Goal: Transaction & Acquisition: Download file/media

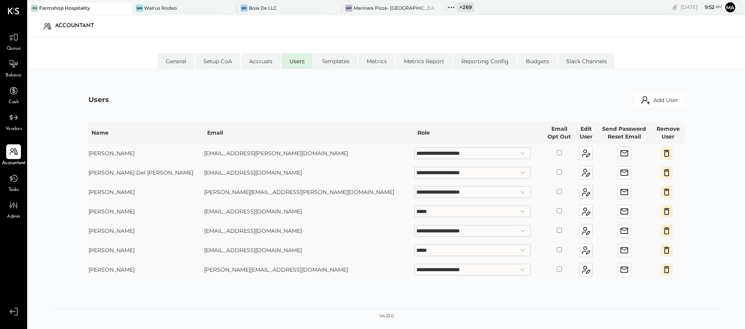
select select "**********"
select select "*****"
select select "**********"
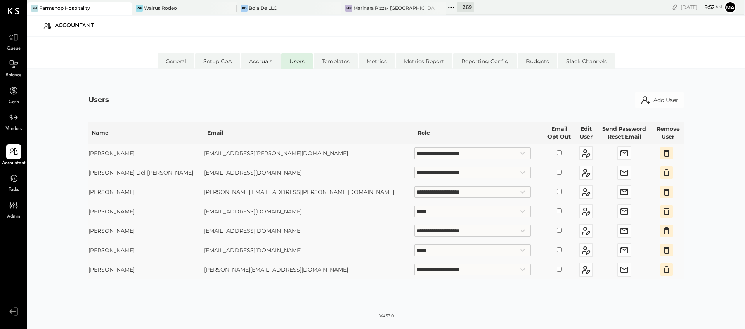
select select "*****"
select select "**********"
click at [451, 7] on icon at bounding box center [451, 7] width 1 height 1
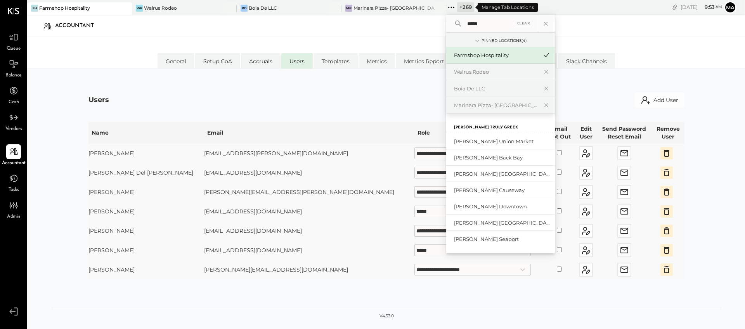
type input "*****"
click at [485, 137] on div "[PERSON_NAME] Union Market" at bounding box center [500, 141] width 109 height 17
click at [485, 144] on div "[PERSON_NAME] Union Market" at bounding box center [496, 141] width 84 height 7
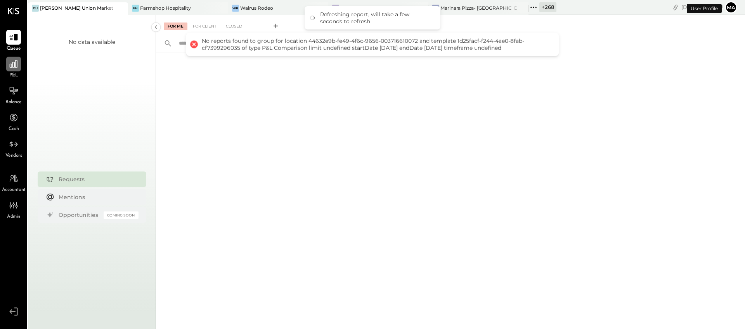
click at [14, 69] on div at bounding box center [13, 64] width 15 height 15
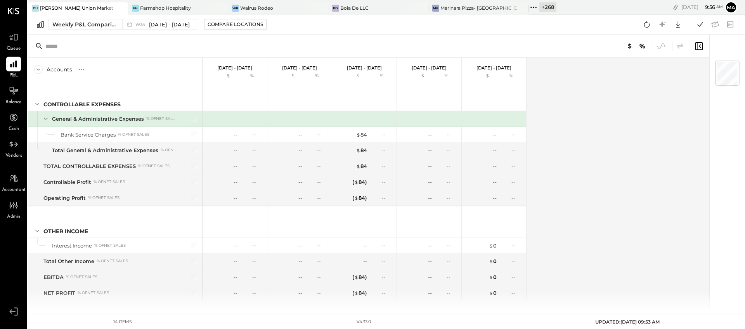
scroll to position [2, 0]
click at [95, 8] on div "GU [PERSON_NAME] Union Market" at bounding box center [72, 8] width 89 height 7
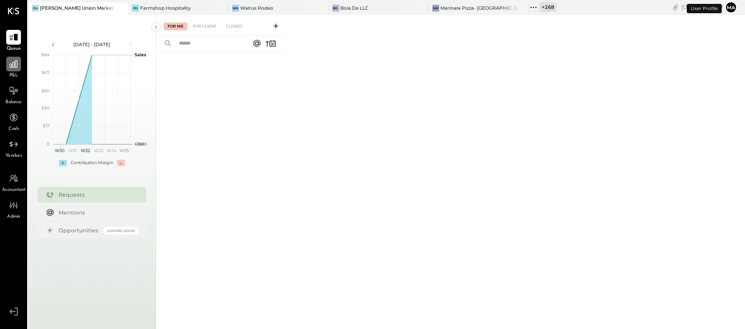
click at [14, 68] on icon at bounding box center [14, 64] width 10 height 10
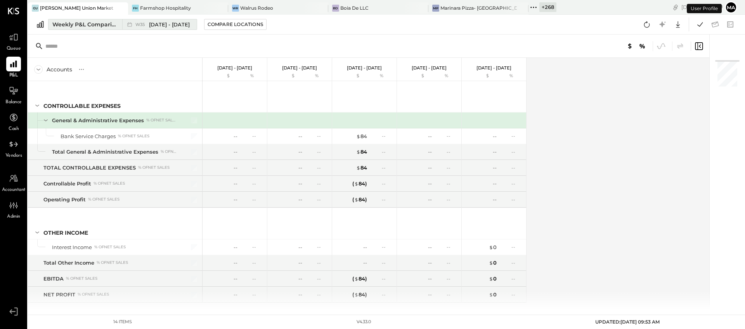
click at [146, 26] on span "W35" at bounding box center [142, 25] width 12 height 4
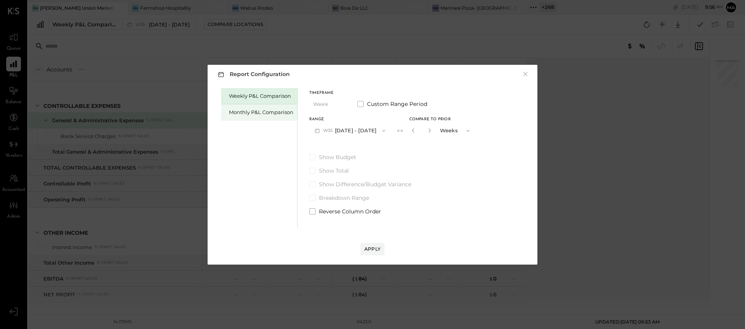
click at [270, 112] on div "Monthly P&L Comparison" at bounding box center [261, 112] width 64 height 7
click at [362, 133] on button "M09 [DATE] - [DATE]" at bounding box center [350, 130] width 82 height 14
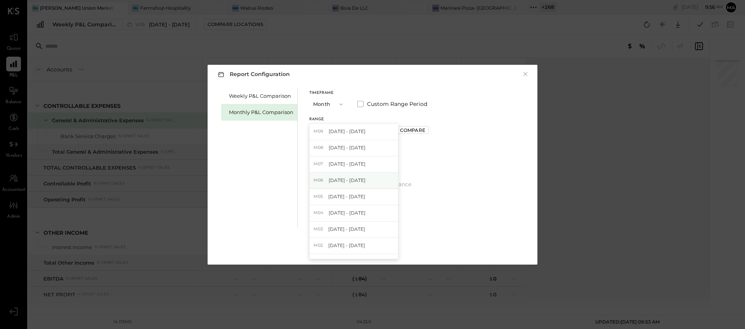
click at [355, 177] on span "[DATE] - [DATE]" at bounding box center [347, 180] width 37 height 7
drag, startPoint x: 313, startPoint y: 156, endPoint x: 334, endPoint y: 172, distance: 25.8
click at [313, 156] on span at bounding box center [312, 157] width 6 height 6
click at [372, 248] on div "Apply" at bounding box center [373, 249] width 16 height 7
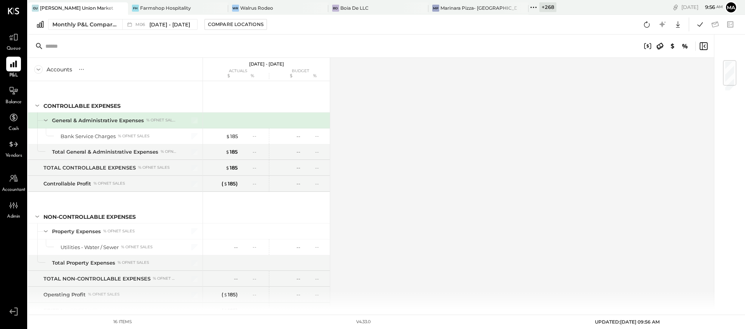
click at [529, 8] on icon at bounding box center [534, 7] width 10 height 10
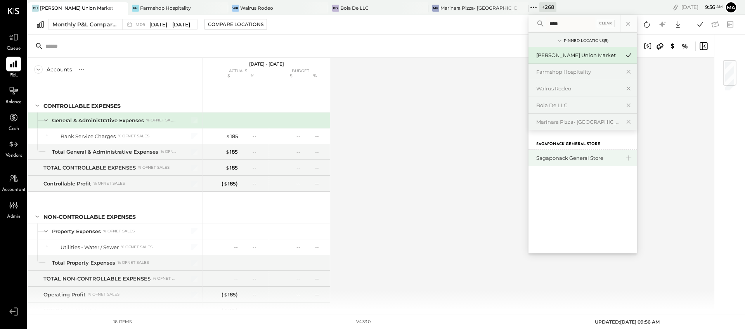
type input "****"
click at [537, 156] on div "Sagaponack General Store" at bounding box center [579, 158] width 84 height 7
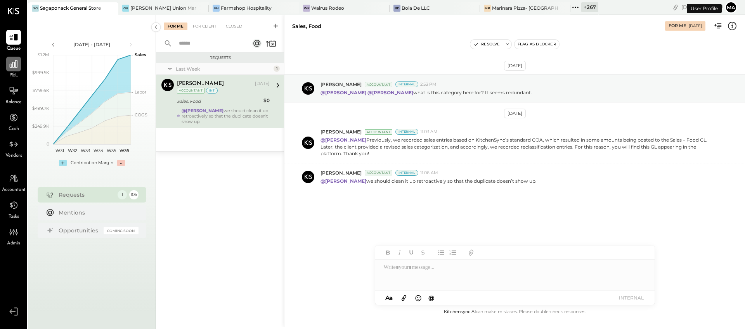
click at [14, 70] on div at bounding box center [13, 64] width 15 height 15
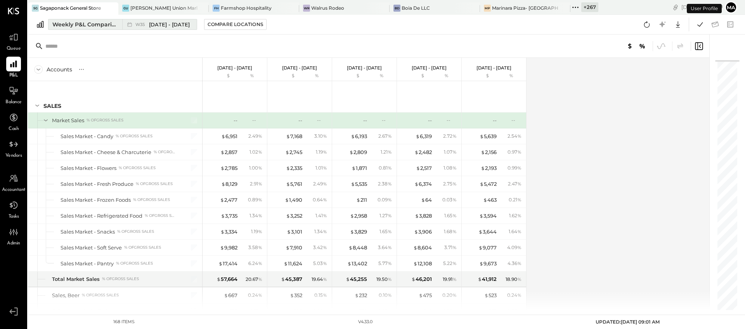
click at [159, 21] on span "[DATE] - [DATE]" at bounding box center [169, 24] width 41 height 7
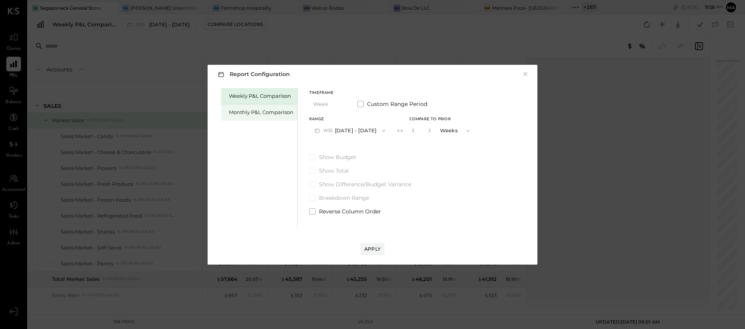
click at [281, 115] on div "Monthly P&L Comparison" at bounding box center [261, 112] width 64 height 7
click at [353, 132] on button "M09 [DATE] - [DATE]" at bounding box center [350, 130] width 82 height 14
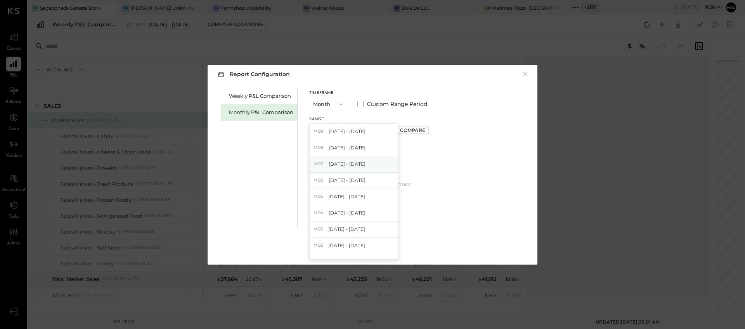
click at [354, 166] on span "[DATE] - [DATE]" at bounding box center [347, 164] width 37 height 7
click at [325, 155] on span "Show Budget" at bounding box center [337, 157] width 37 height 8
click at [372, 248] on div "Apply" at bounding box center [373, 249] width 16 height 7
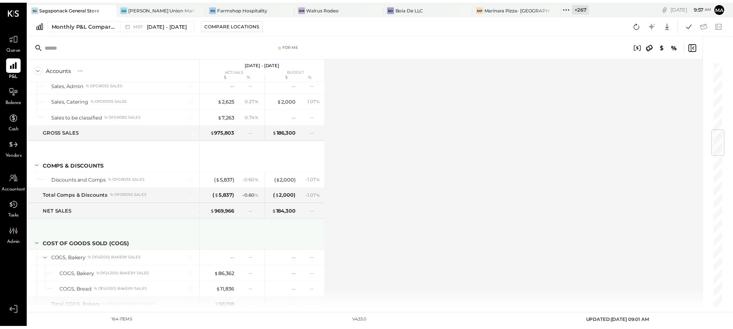
scroll to position [580, 0]
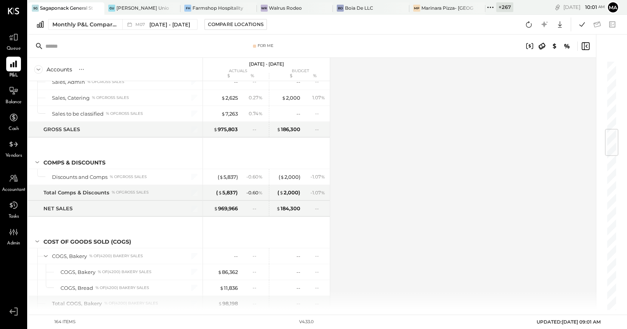
click at [95, 7] on icon at bounding box center [98, 7] width 10 height 9
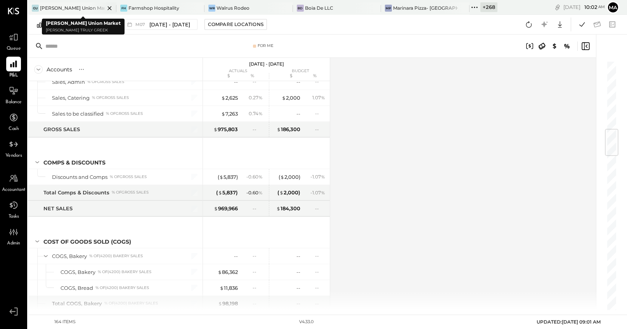
click at [105, 7] on icon at bounding box center [110, 7] width 10 height 9
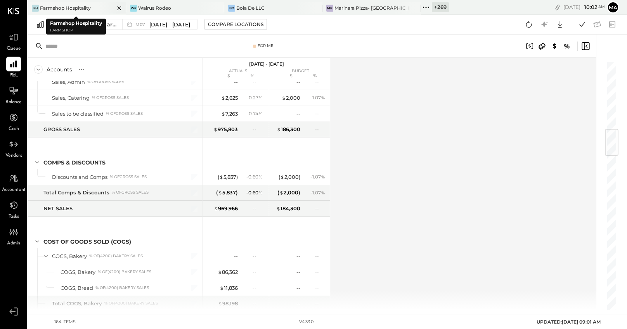
click at [115, 7] on icon at bounding box center [120, 7] width 10 height 9
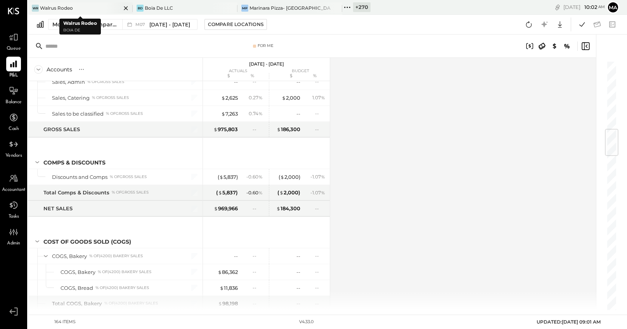
click at [125, 7] on icon at bounding box center [126, 8] width 4 height 4
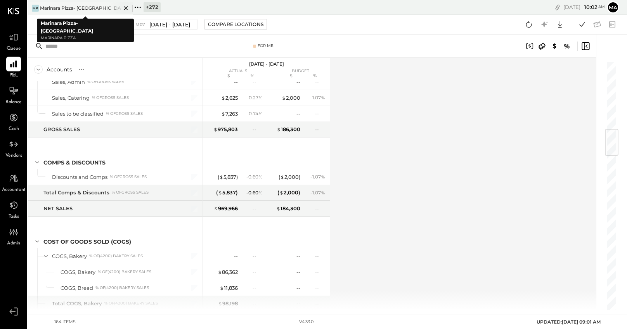
click at [99, 6] on div "Marinara Pizza- [GEOGRAPHIC_DATA]" at bounding box center [80, 8] width 81 height 7
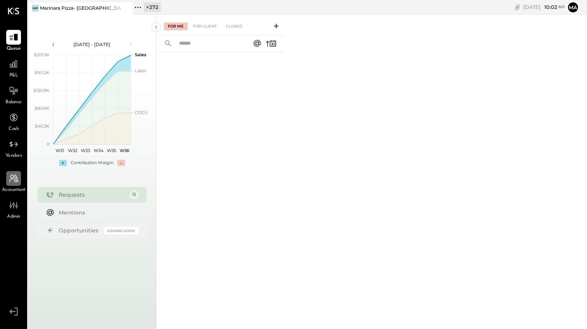
click at [18, 177] on icon at bounding box center [14, 179] width 10 height 10
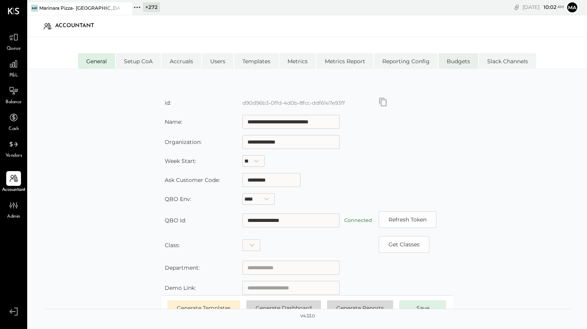
click at [459, 63] on li "Budgets" at bounding box center [458, 61] width 40 height 16
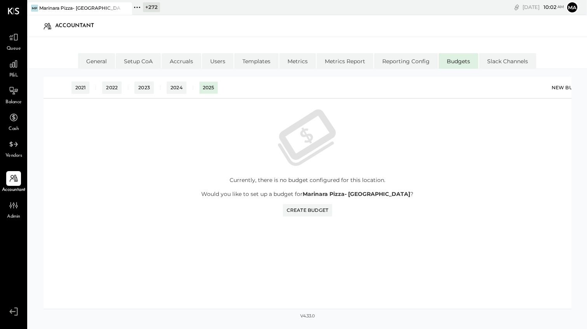
click at [563, 86] on div "New Budget" at bounding box center [572, 88] width 43 height 12
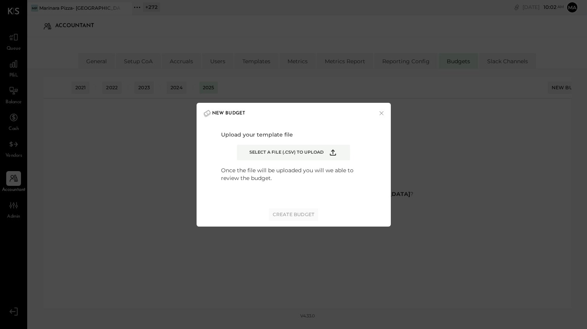
click at [297, 148] on label "Select a file (.csv) to upload" at bounding box center [293, 153] width 113 height 16
click at [0, 0] on input "Select a file (.csv) to upload" at bounding box center [0, 0] width 0 height 0
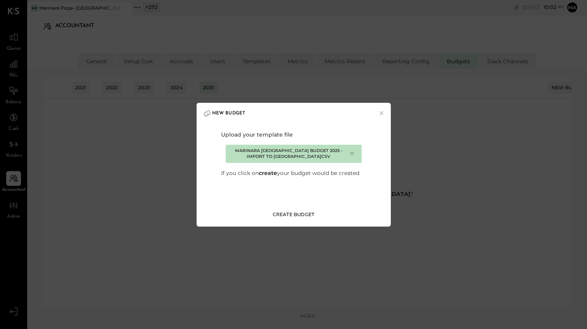
click at [293, 214] on div "Create Budget" at bounding box center [294, 214] width 42 height 7
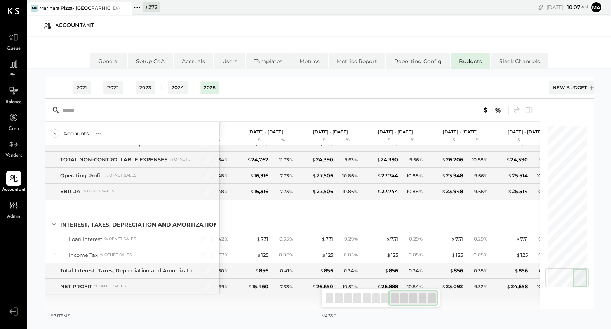
click at [126, 9] on icon at bounding box center [125, 8] width 4 height 4
click at [35, 8] on icon at bounding box center [32, 7] width 10 height 10
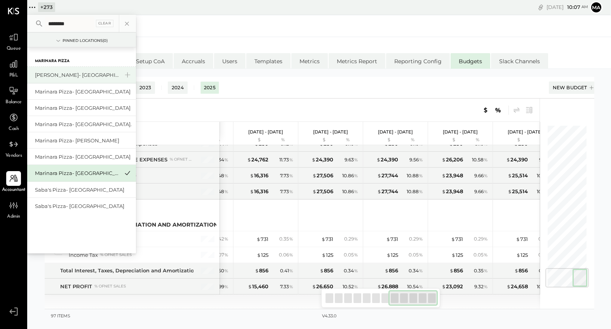
type input "********"
click at [77, 75] on div "[PERSON_NAME]- [GEOGRAPHIC_DATA]" at bounding box center [77, 74] width 84 height 7
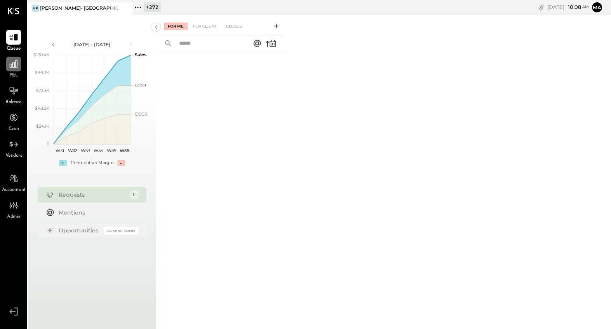
click at [15, 70] on div at bounding box center [13, 64] width 15 height 15
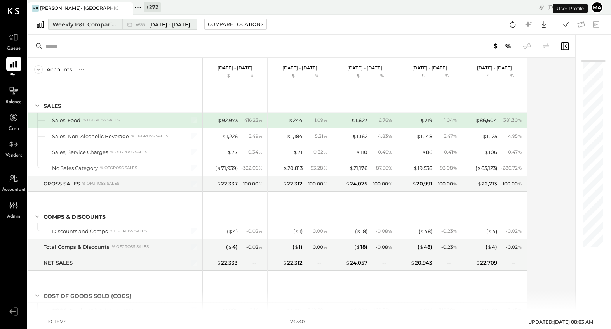
click at [118, 24] on button "Weekly P&L Comparison W35 [DATE] - [DATE]" at bounding box center [122, 24] width 149 height 11
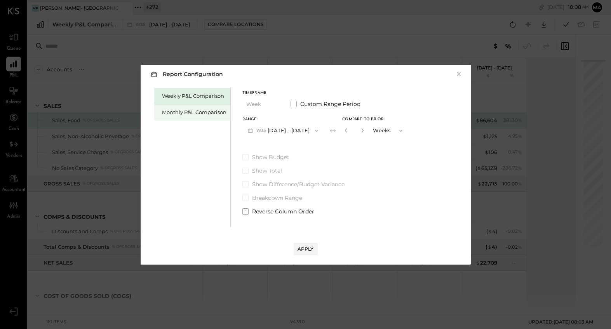
click at [198, 109] on div "Monthly P&L Comparison" at bounding box center [194, 112] width 64 height 7
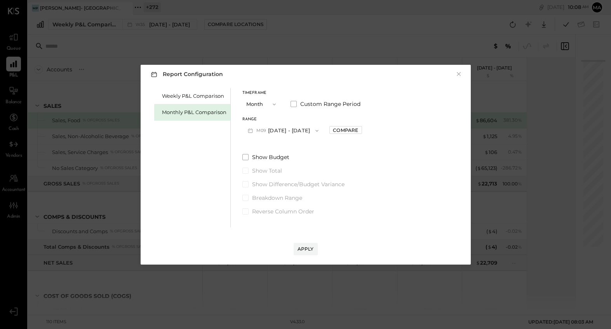
click at [292, 136] on button "M09 [DATE] - [DATE]" at bounding box center [283, 130] width 82 height 14
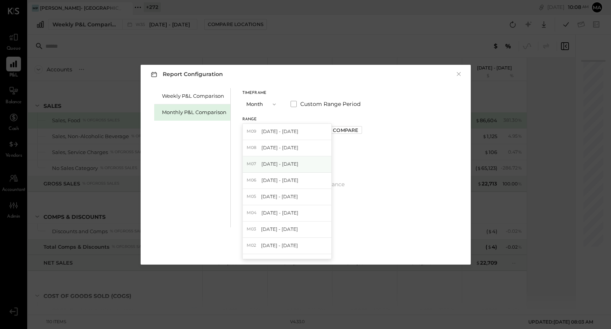
click at [281, 164] on span "[DATE] - [DATE]" at bounding box center [279, 164] width 37 height 7
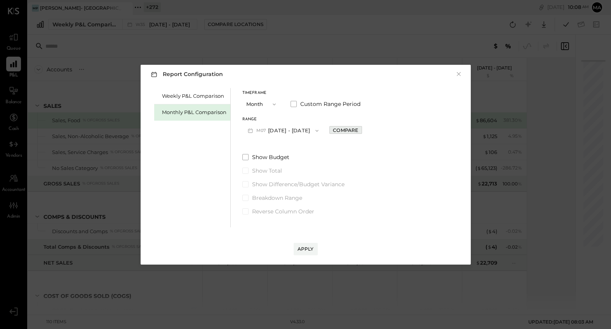
click at [333, 128] on div "Compare" at bounding box center [345, 130] width 25 height 7
click at [362, 131] on icon "button" at bounding box center [363, 131] width 2 height 4
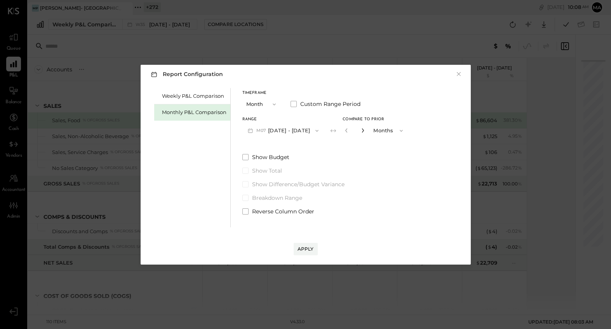
click at [362, 131] on icon "button" at bounding box center [363, 131] width 2 height 4
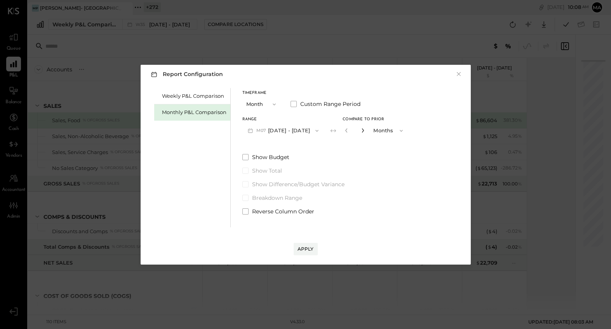
click at [362, 131] on icon "button" at bounding box center [363, 131] width 2 height 4
type input "**"
click at [306, 249] on div "Apply" at bounding box center [305, 249] width 16 height 7
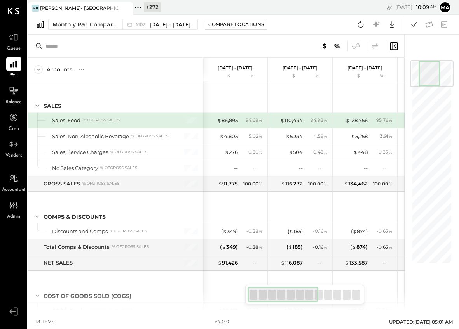
click at [375, 44] on icon at bounding box center [374, 46] width 9 height 9
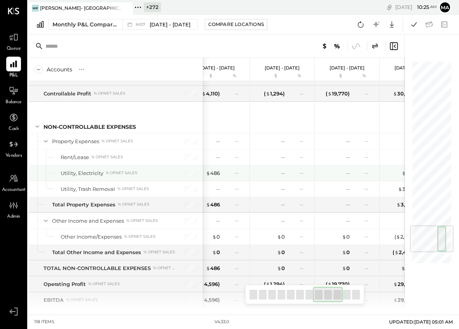
scroll to position [0, 468]
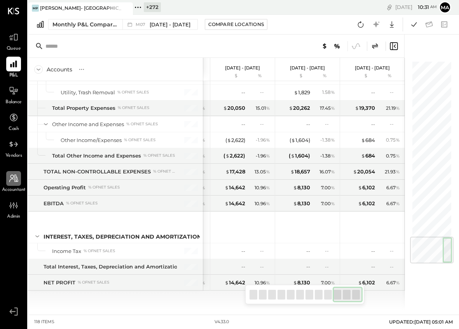
click at [16, 176] on icon at bounding box center [13, 179] width 9 height 8
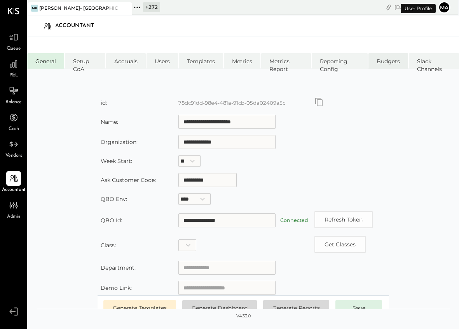
click at [391, 63] on li "Budgets" at bounding box center [388, 61] width 40 height 16
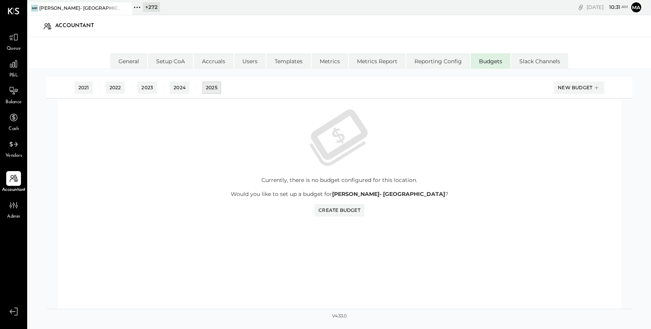
click at [211, 85] on div "2025" at bounding box center [212, 87] width 12 height 7
click at [567, 88] on div "New Budget" at bounding box center [579, 88] width 43 height 12
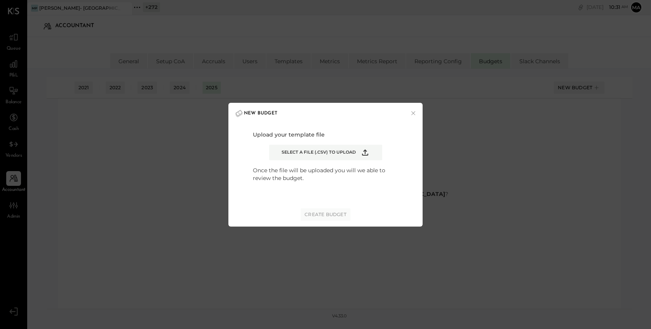
click at [354, 146] on label "Select a file (.csv) to upload" at bounding box center [325, 153] width 113 height 16
click at [0, 0] on input "Select a file (.csv) to upload" at bounding box center [0, 0] width 0 height 0
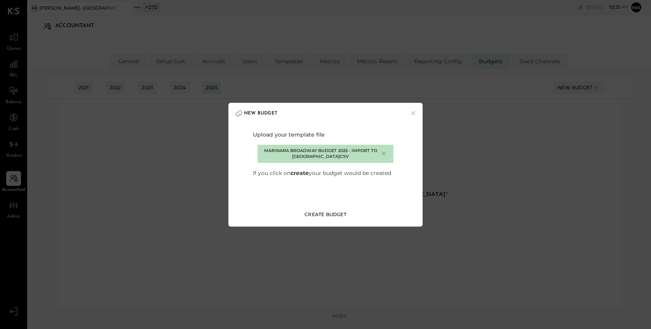
click at [330, 214] on div "Create Budget" at bounding box center [325, 214] width 42 height 7
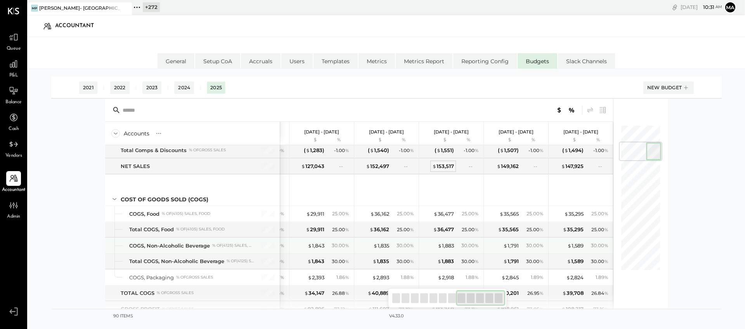
scroll to position [149, 0]
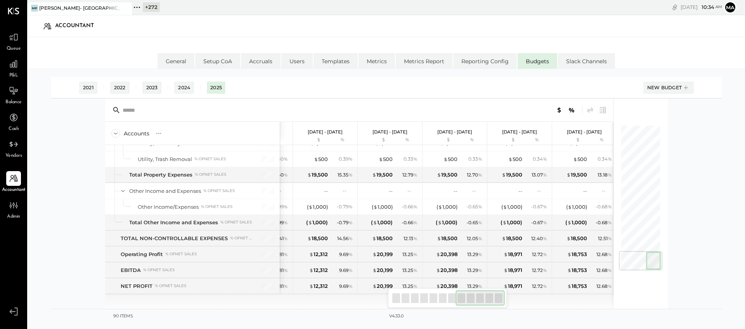
click at [138, 5] on icon at bounding box center [137, 7] width 10 height 10
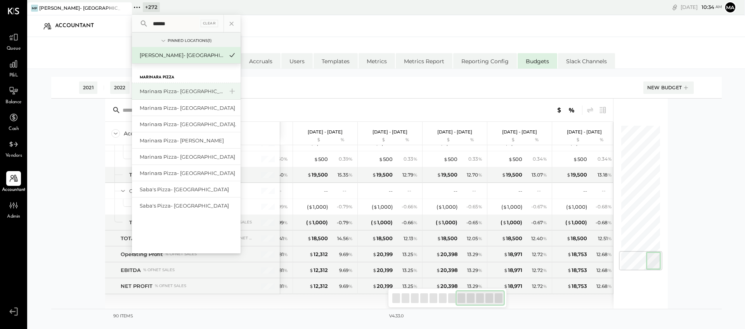
type input "******"
click at [163, 89] on div "Marinara Pizza- [GEOGRAPHIC_DATA]" at bounding box center [182, 91] width 84 height 7
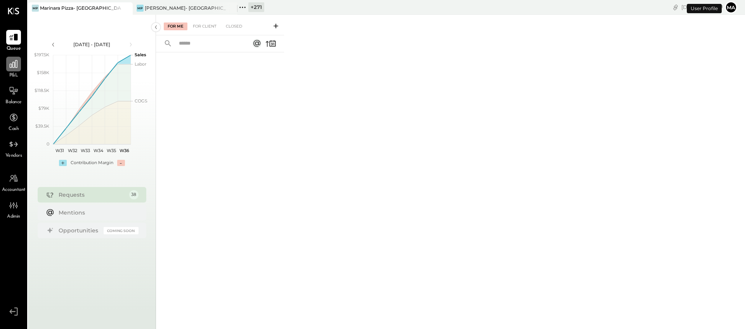
click at [18, 68] on icon at bounding box center [14, 64] width 10 height 10
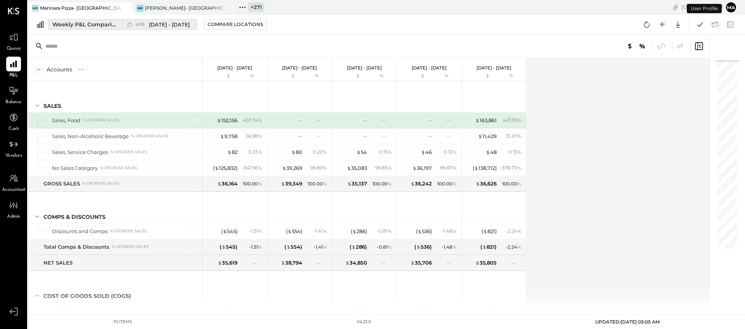
click at [123, 27] on div "W35 [DATE] - [DATE]" at bounding box center [157, 24] width 71 height 10
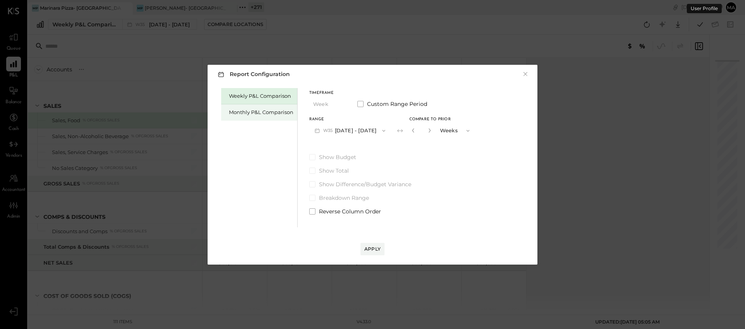
click at [259, 113] on div "Monthly P&L Comparison" at bounding box center [261, 112] width 64 height 7
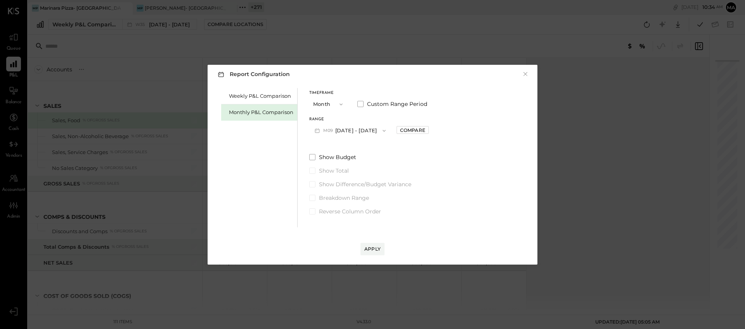
click at [367, 130] on button "M09 [DATE] - [DATE]" at bounding box center [350, 130] width 82 height 14
click at [352, 162] on span "[DATE] - [DATE]" at bounding box center [347, 164] width 37 height 7
click at [403, 130] on div "Compare" at bounding box center [412, 130] width 25 height 7
click at [428, 131] on icon "button" at bounding box center [430, 130] width 5 height 5
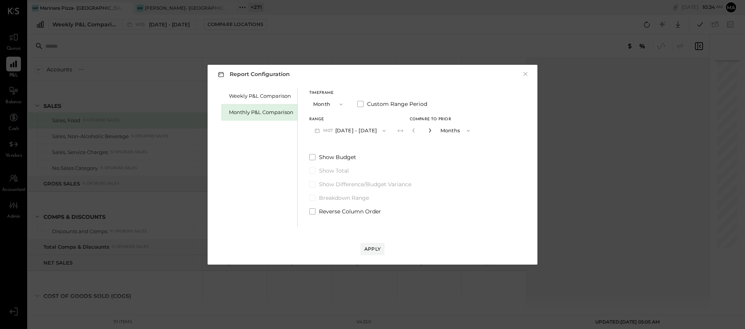
click at [428, 131] on icon "button" at bounding box center [430, 130] width 5 height 5
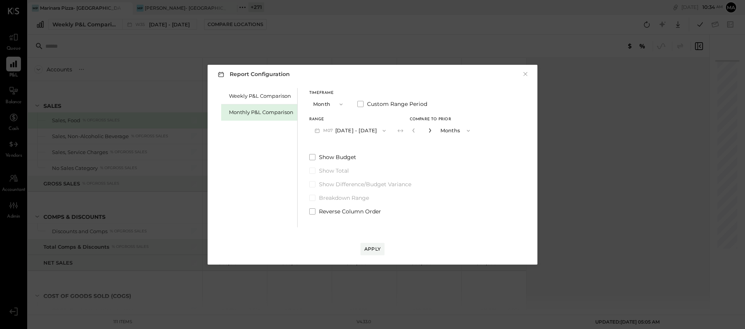
click at [428, 131] on icon "button" at bounding box center [430, 130] width 5 height 5
type input "**"
click at [372, 248] on div "Apply" at bounding box center [373, 249] width 16 height 7
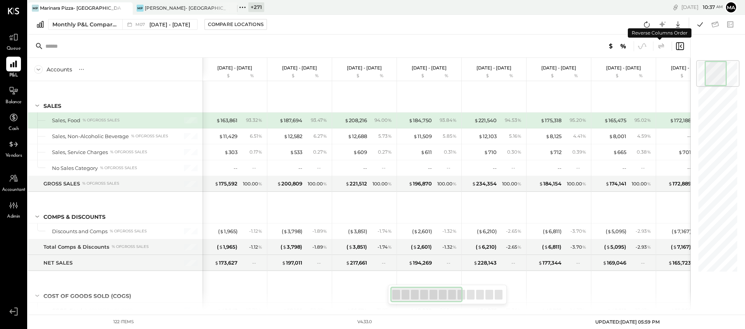
click at [663, 45] on icon at bounding box center [661, 45] width 6 height 5
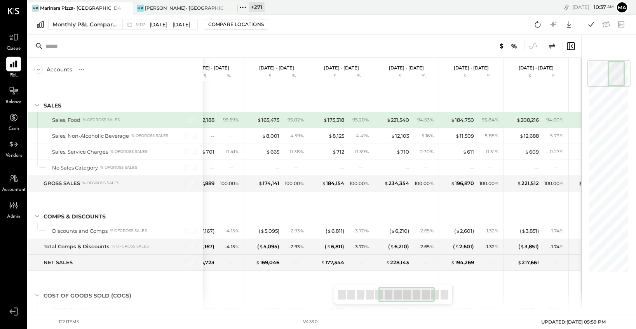
scroll to position [0, 322]
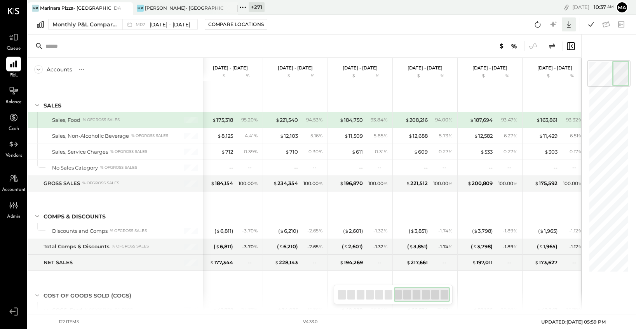
click at [570, 23] on icon at bounding box center [568, 24] width 10 height 10
click at [536, 54] on div "Google Sheets" at bounding box center [544, 53] width 62 height 16
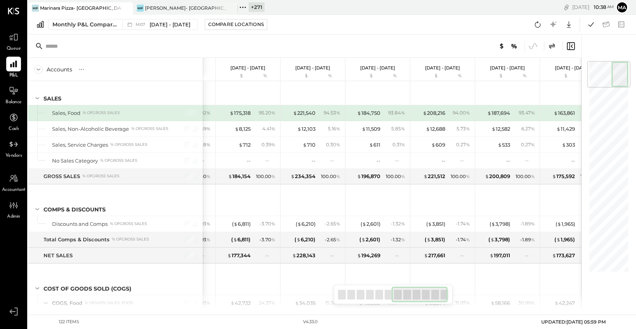
click at [286, 44] on div at bounding box center [304, 46] width 553 height 23
click at [160, 24] on span "[DATE] - [DATE]" at bounding box center [169, 24] width 41 height 7
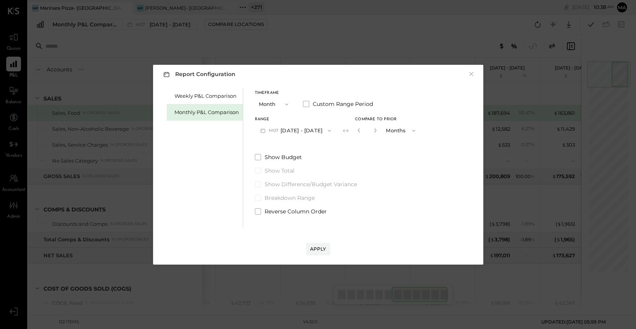
click at [276, 105] on button "Month" at bounding box center [274, 104] width 39 height 14
click at [268, 132] on span "YTD" at bounding box center [265, 131] width 8 height 5
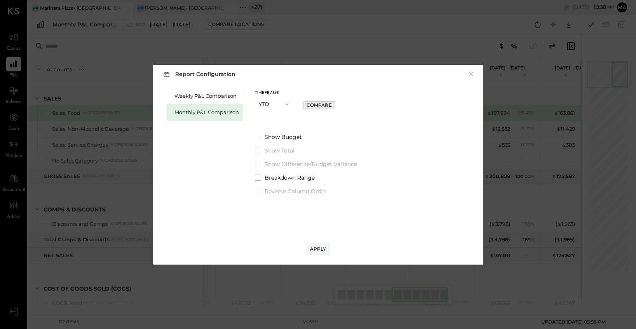
click at [313, 109] on div "Timeframe YTD Compare" at bounding box center [306, 101] width 102 height 20
click at [313, 104] on div "Compare" at bounding box center [318, 105] width 25 height 7
click at [317, 246] on div "Apply" at bounding box center [318, 249] width 16 height 7
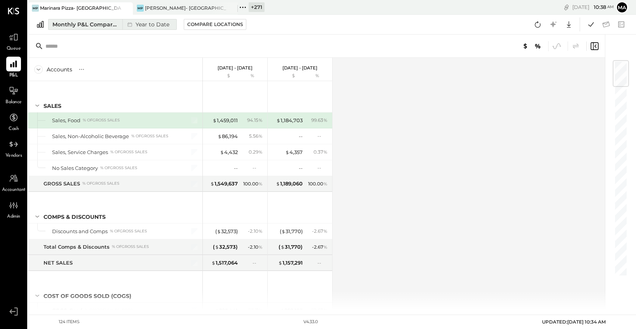
click at [151, 22] on div "Year to Date" at bounding box center [147, 24] width 50 height 10
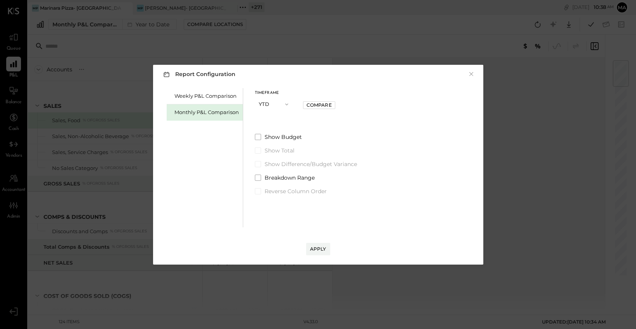
click at [269, 103] on button "YTD" at bounding box center [274, 104] width 39 height 14
click at [367, 126] on div "Weekly P&L Comparison Monthly P&L Comparison Timeframe YTD Compare Show Budget …" at bounding box center [318, 156] width 314 height 141
click at [469, 73] on button "×" at bounding box center [470, 74] width 7 height 8
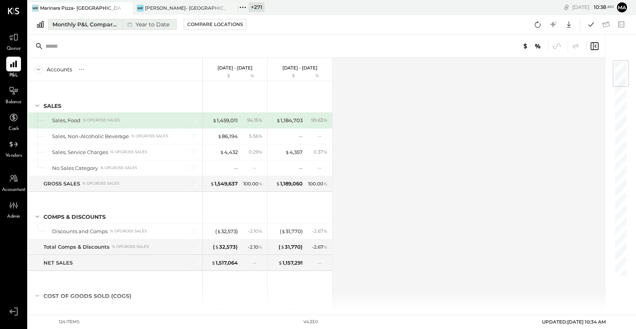
click at [122, 23] on button "Monthly P&L Comparison Year to Date" at bounding box center [112, 24] width 129 height 11
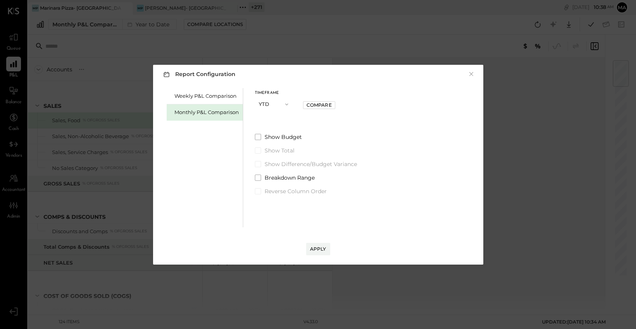
click at [272, 105] on button "YTD" at bounding box center [274, 104] width 39 height 14
click at [272, 105] on span "Month" at bounding box center [269, 104] width 16 height 5
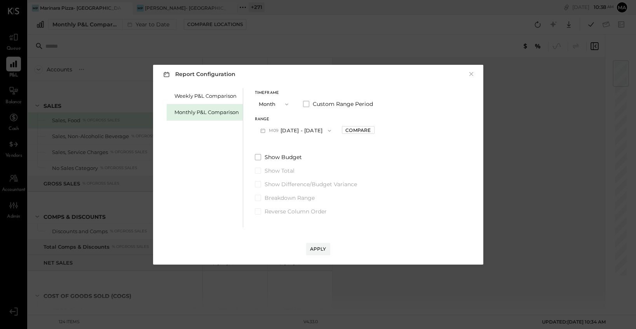
click at [307, 131] on button "M09 [DATE] - [DATE]" at bounding box center [296, 130] width 82 height 14
click at [290, 165] on span "[DATE] - [DATE]" at bounding box center [292, 164] width 37 height 7
click at [346, 129] on div "Compare" at bounding box center [357, 130] width 25 height 7
click at [373, 131] on icon "button" at bounding box center [375, 130] width 5 height 5
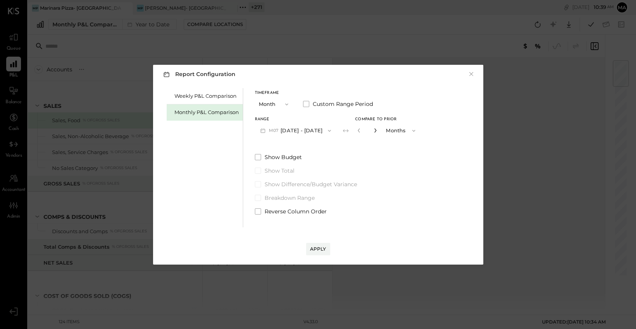
click at [373, 131] on icon "button" at bounding box center [375, 130] width 5 height 5
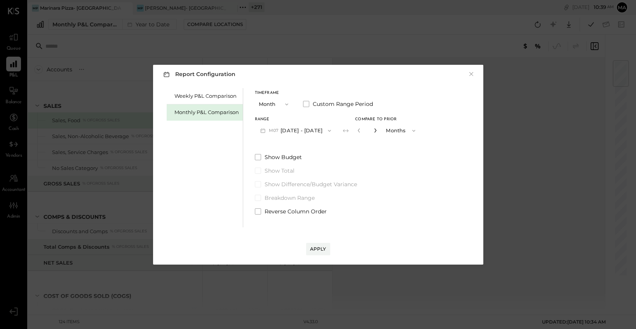
click at [373, 131] on icon "button" at bounding box center [375, 130] width 5 height 5
type input "**"
click at [314, 247] on div "Apply" at bounding box center [318, 249] width 16 height 7
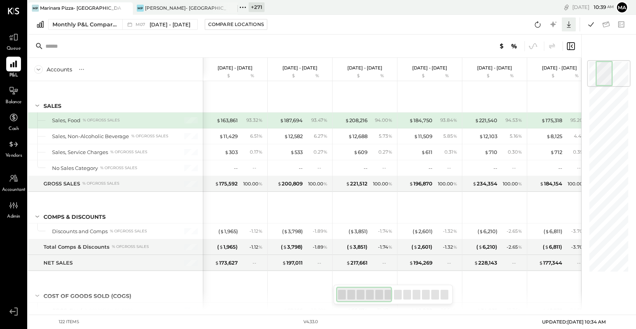
click at [570, 24] on icon at bounding box center [568, 24] width 10 height 10
click at [547, 37] on link "CSV" at bounding box center [544, 37] width 62 height 16
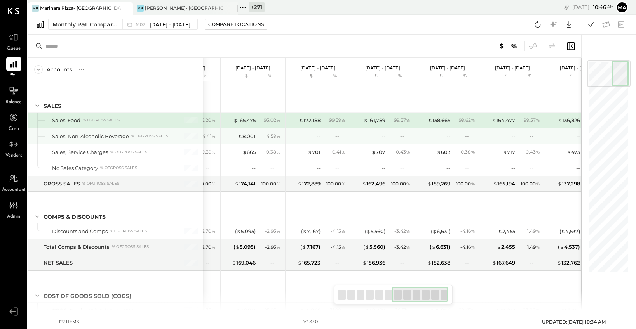
scroll to position [0, 387]
